Goal: Information Seeking & Learning: Understand process/instructions

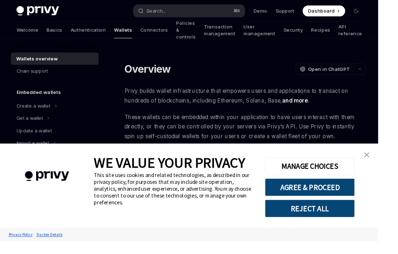
type textarea "*"
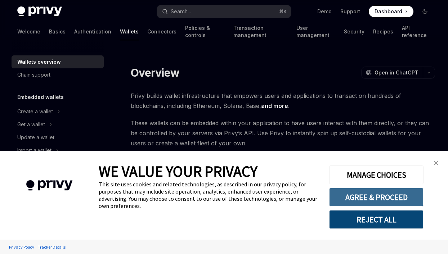
click at [383, 193] on button "AGREE & PROCEED" at bounding box center [376, 197] width 94 height 19
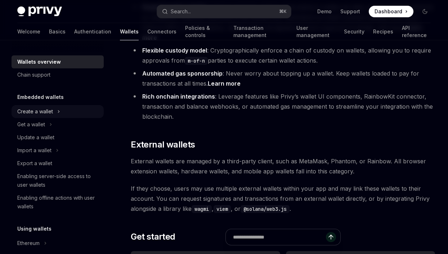
scroll to position [960, 0]
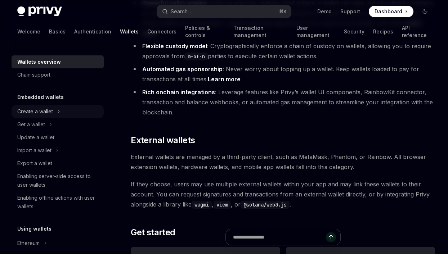
click at [57, 109] on icon "Toggle Create a wallet section" at bounding box center [58, 111] width 3 height 9
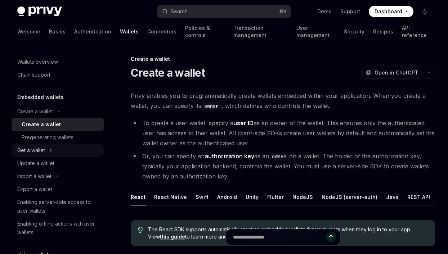
click at [50, 150] on icon "Toggle Get a wallet section" at bounding box center [50, 150] width 3 height 9
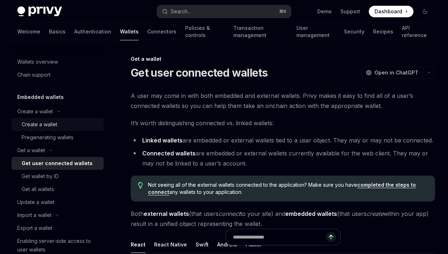
click at [45, 128] on div "Create a wallet" at bounding box center [40, 124] width 36 height 9
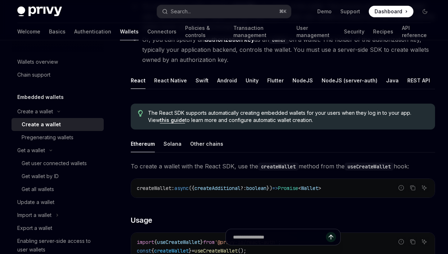
scroll to position [129, 0]
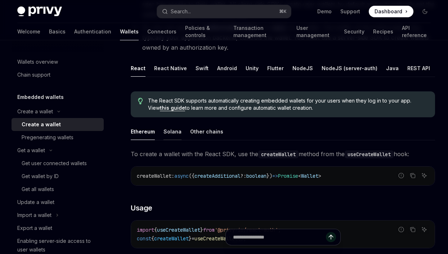
click at [169, 135] on div "Solana" at bounding box center [173, 131] width 18 height 17
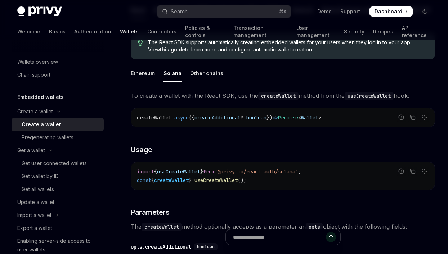
scroll to position [189, 0]
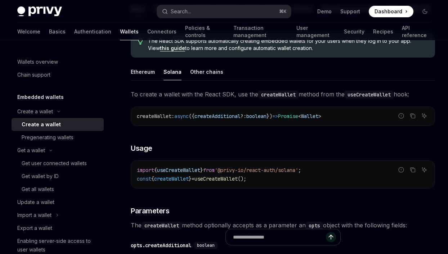
click at [225, 119] on span "createAdditional" at bounding box center [218, 116] width 46 height 6
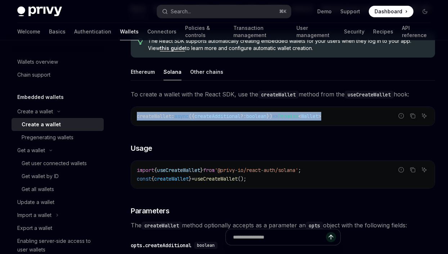
drag, startPoint x: 354, startPoint y: 118, endPoint x: 147, endPoint y: 116, distance: 207.6
click at [142, 114] on code "createWallet : async ({ createAdditional ?: boolean }) => Promise < Wallet >" at bounding box center [283, 116] width 292 height 9
click at [171, 119] on span "createWallet" at bounding box center [154, 116] width 35 height 6
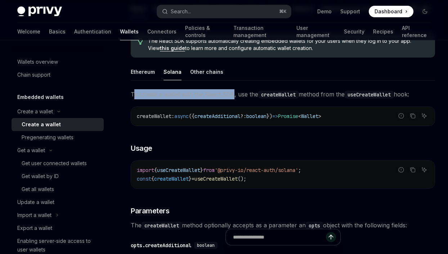
drag, startPoint x: 147, startPoint y: 97, endPoint x: 233, endPoint y: 98, distance: 86.2
click at [233, 98] on span "To create a wallet with the React SDK, use the createWallet method from the use…" at bounding box center [283, 94] width 305 height 10
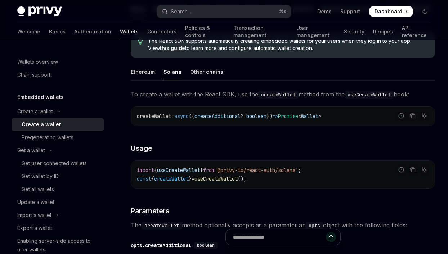
drag, startPoint x: 243, startPoint y: 96, endPoint x: 235, endPoint y: 95, distance: 8.3
click at [243, 96] on span "To create a wallet with the React SDK, use the createWallet method from the use…" at bounding box center [283, 94] width 305 height 10
drag, startPoint x: 237, startPoint y: 96, endPoint x: 312, endPoint y: 98, distance: 75.0
click at [315, 98] on span "To create a wallet with the React SDK, use the createWallet method from the use…" at bounding box center [283, 94] width 305 height 10
drag, startPoint x: 369, startPoint y: 98, endPoint x: 361, endPoint y: 98, distance: 7.6
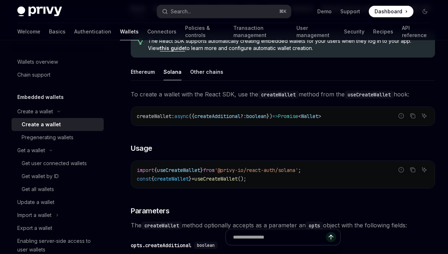
click at [369, 98] on code "useCreateWallet" at bounding box center [369, 95] width 49 height 8
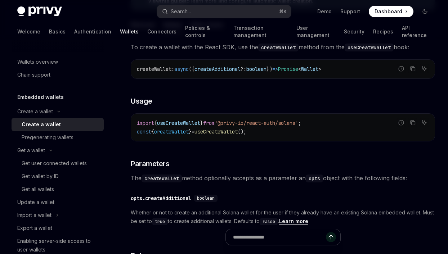
scroll to position [237, 0]
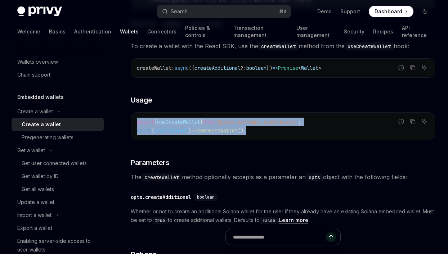
drag, startPoint x: 170, startPoint y: 125, endPoint x: 318, endPoint y: 130, distance: 147.9
click at [325, 129] on div "import { useCreateWallet } from '@privy-io/react-auth/solana' ; const { createW…" at bounding box center [283, 126] width 304 height 27
drag, startPoint x: 292, startPoint y: 134, endPoint x: 269, endPoint y: 134, distance: 23.1
click at [291, 134] on code "import { useCreateWallet } from '@privy-io/react-auth/solana' ; const { createW…" at bounding box center [283, 126] width 292 height 17
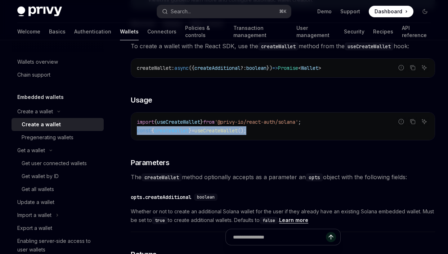
drag, startPoint x: 225, startPoint y: 133, endPoint x: 135, endPoint y: 125, distance: 89.7
click at [134, 127] on div "import { useCreateWallet } from '@privy-io/react-auth/solana' ; const { createW…" at bounding box center [283, 126] width 304 height 27
click at [135, 125] on div "import { useCreateWallet } from '@privy-io/react-auth/solana' ; const { createW…" at bounding box center [283, 126] width 304 height 27
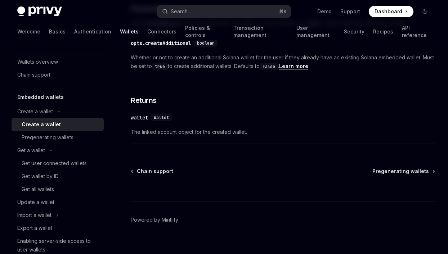
scroll to position [401, 0]
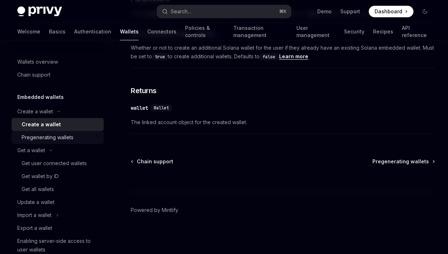
click at [59, 141] on div "Pregenerating wallets" at bounding box center [48, 137] width 52 height 9
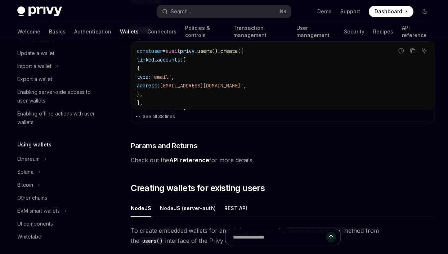
scroll to position [160, 0]
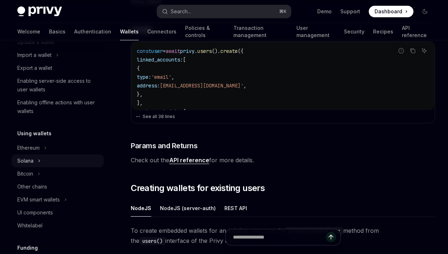
click at [32, 160] on div "Solana" at bounding box center [25, 161] width 16 height 9
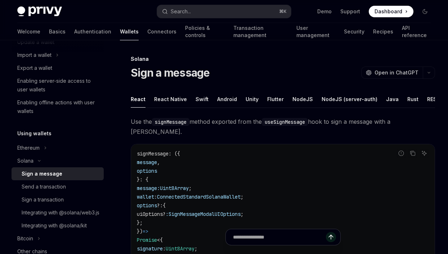
click at [53, 177] on div "Sign a message" at bounding box center [42, 174] width 41 height 9
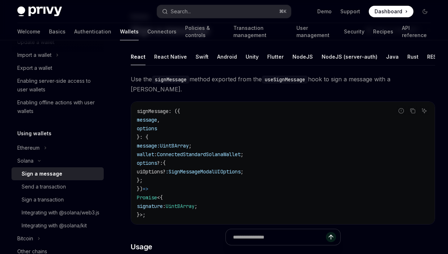
scroll to position [53, 0]
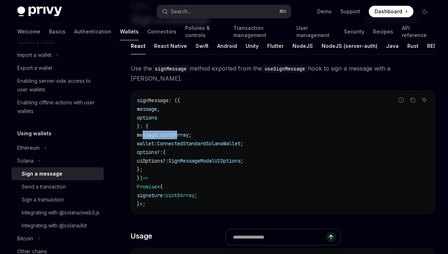
drag, startPoint x: 143, startPoint y: 136, endPoint x: 192, endPoint y: 139, distance: 49.1
click at [188, 138] on code "signMessage : ({ message , options }: { message: Uint8Array ; wallet : Connecte…" at bounding box center [283, 152] width 292 height 112
click at [173, 144] on span "ConnectedStandardSolanaWallet" at bounding box center [199, 144] width 84 height 6
drag, startPoint x: 141, startPoint y: 145, endPoint x: 161, endPoint y: 145, distance: 19.8
click at [154, 145] on span "wallet" at bounding box center [145, 144] width 17 height 6
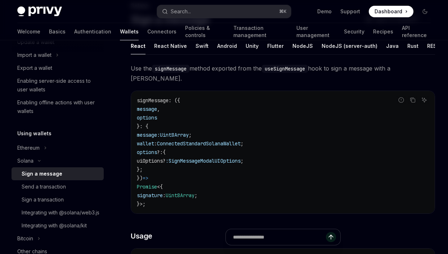
click at [162, 138] on code "signMessage : ({ message , options }: { message: Uint8Array ; wallet : Connecte…" at bounding box center [283, 152] width 292 height 112
drag, startPoint x: 162, startPoint y: 138, endPoint x: 158, endPoint y: 137, distance: 4.4
click at [160, 138] on span "message:" at bounding box center [148, 135] width 23 height 6
click at [154, 111] on span "message" at bounding box center [147, 109] width 20 height 6
drag, startPoint x: 154, startPoint y: 111, endPoint x: 153, endPoint y: 115, distance: 4.5
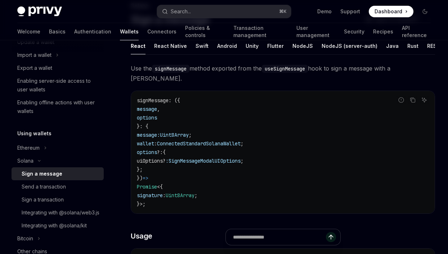
click at [154, 111] on span "message" at bounding box center [147, 109] width 20 height 6
click at [152, 118] on span "options" at bounding box center [147, 118] width 20 height 6
click at [187, 137] on span "Uint8Array" at bounding box center [174, 135] width 29 height 6
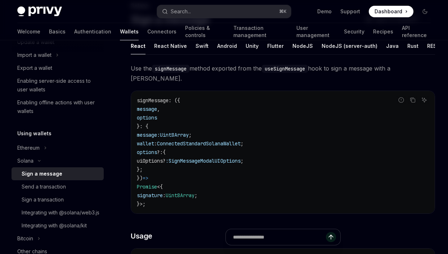
click at [181, 145] on span "ConnectedStandardSolanaWallet" at bounding box center [199, 144] width 84 height 6
click at [156, 151] on span "options" at bounding box center [147, 152] width 20 height 6
drag, startPoint x: 156, startPoint y: 151, endPoint x: 156, endPoint y: 159, distance: 7.2
click at [156, 152] on span "options" at bounding box center [147, 152] width 20 height 6
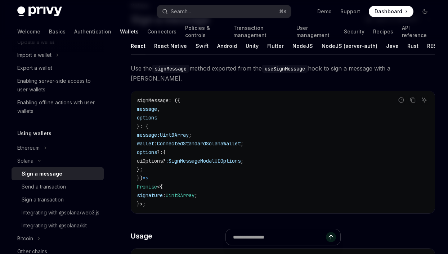
click at [159, 164] on span "uiOptions?" at bounding box center [151, 161] width 29 height 6
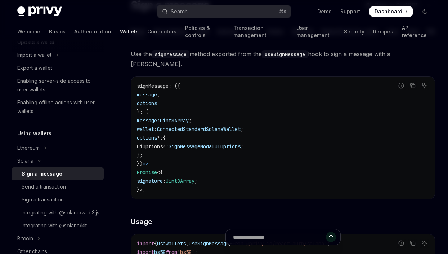
click at [162, 179] on span "signature" at bounding box center [150, 181] width 26 height 6
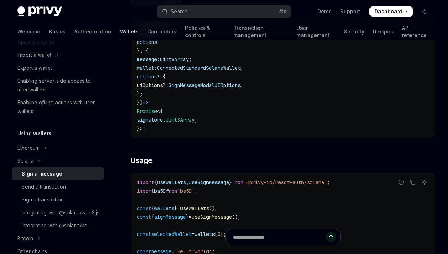
scroll to position [138, 0]
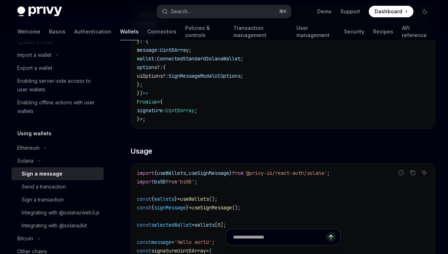
drag, startPoint x: 176, startPoint y: 175, endPoint x: 187, endPoint y: 177, distance: 11.3
click at [176, 175] on span "useWallets" at bounding box center [171, 173] width 29 height 6
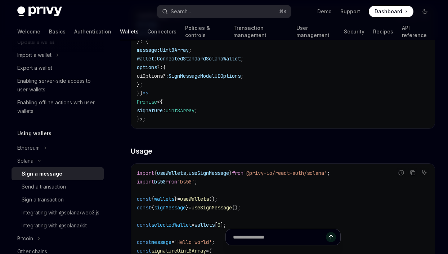
click at [219, 174] on span "useSignMessage" at bounding box center [209, 173] width 40 height 6
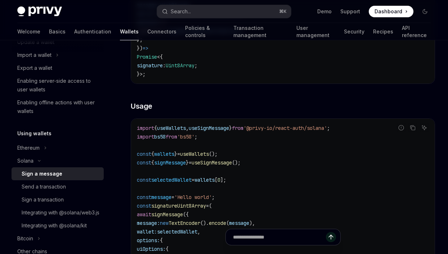
click at [201, 155] on span "useWallets" at bounding box center [194, 154] width 29 height 6
click at [213, 128] on span "useSignMessage" at bounding box center [209, 128] width 40 height 6
drag, startPoint x: 265, startPoint y: 128, endPoint x: 342, endPoint y: 131, distance: 76.8
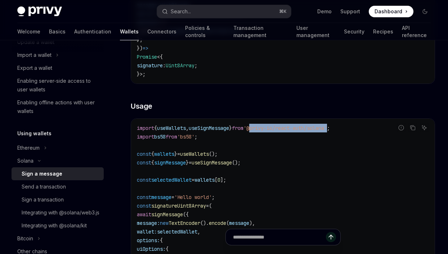
click at [346, 132] on code "import { useWallets , useSignMessage } from '@privy-io/react-auth/solana' ; imp…" at bounding box center [283, 215] width 292 height 182
click at [311, 130] on span "'@privy-io/react-auth/solana'" at bounding box center [286, 128] width 84 height 6
drag, startPoint x: 262, startPoint y: 128, endPoint x: 356, endPoint y: 133, distance: 93.8
click at [356, 133] on code "import { useWallets , useSignMessage } from '@privy-io/react-auth/solana' ; imp…" at bounding box center [283, 215] width 292 height 182
click at [355, 132] on code "import { useWallets , useSignMessage } from '@privy-io/react-auth/solana' ; imp…" at bounding box center [283, 215] width 292 height 182
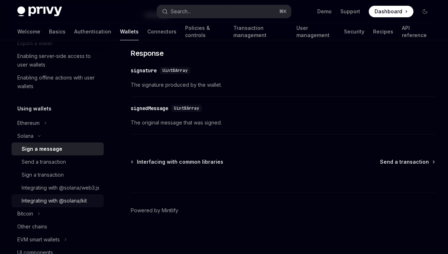
scroll to position [207, 0]
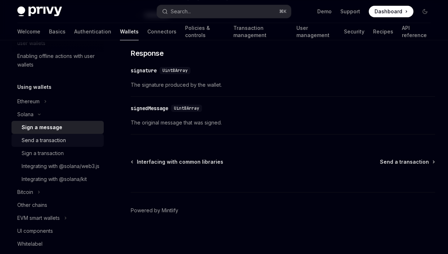
click at [44, 143] on div "Send a transaction" at bounding box center [44, 140] width 44 height 9
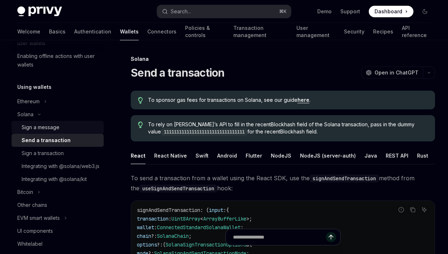
click at [44, 130] on div "Sign a message" at bounding box center [41, 127] width 38 height 9
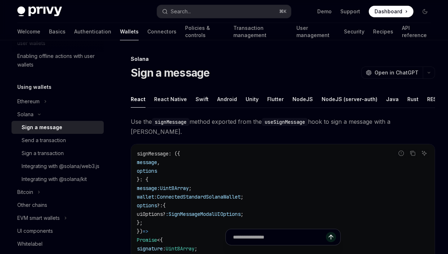
type textarea "*"
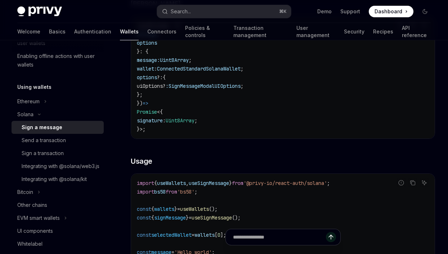
scroll to position [129, 0]
